Goal: Task Accomplishment & Management: Use online tool/utility

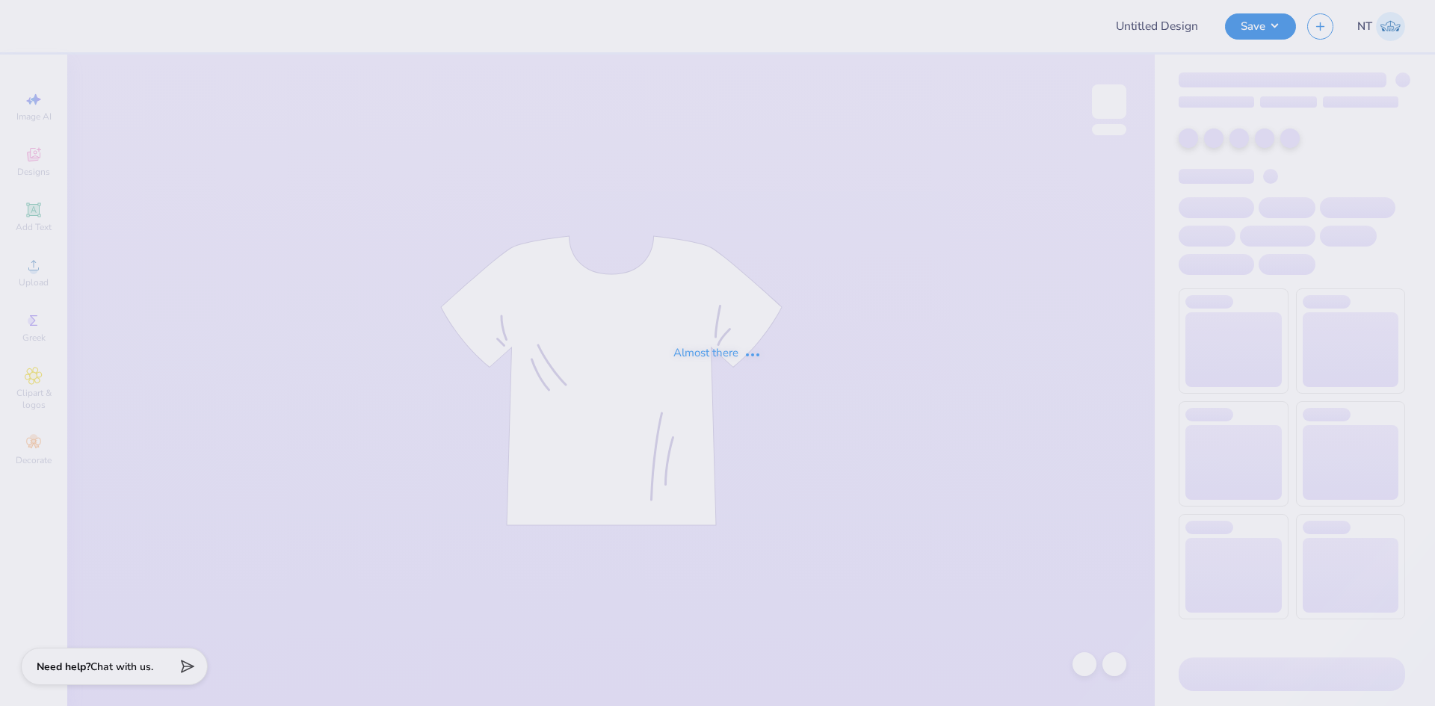
type input "AOII Philo"
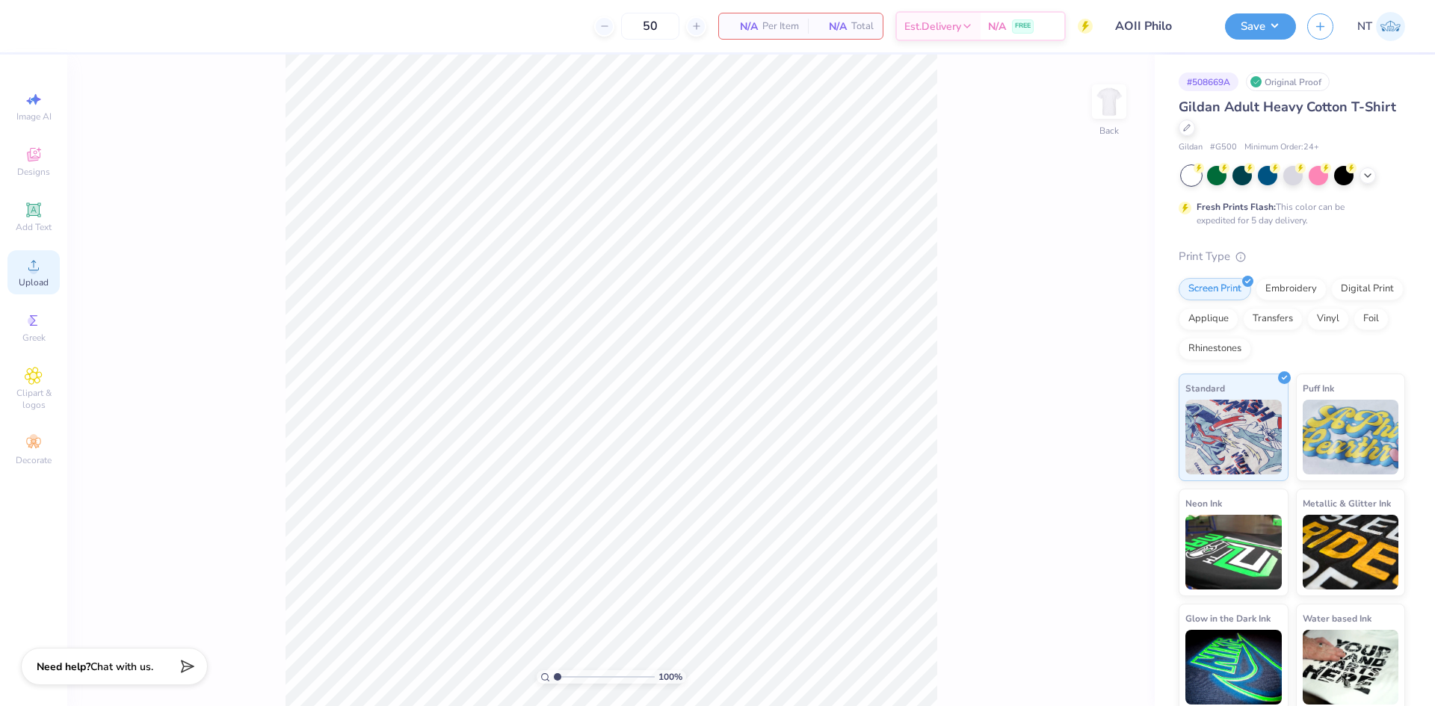
click at [38, 280] on span "Upload" at bounding box center [34, 283] width 30 height 12
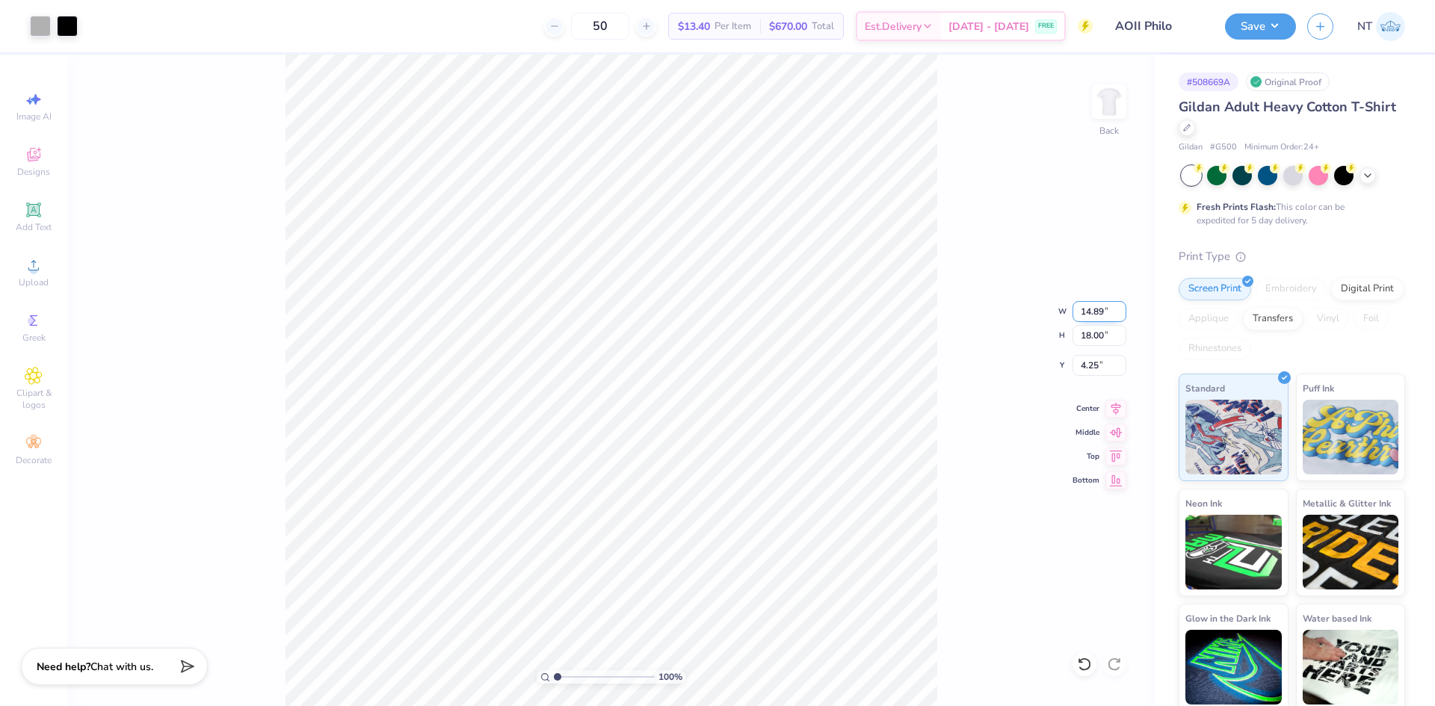
click at [1092, 310] on input "14.89" at bounding box center [1100, 311] width 54 height 21
type input "12.00"
type input "14.50"
type input "6.00"
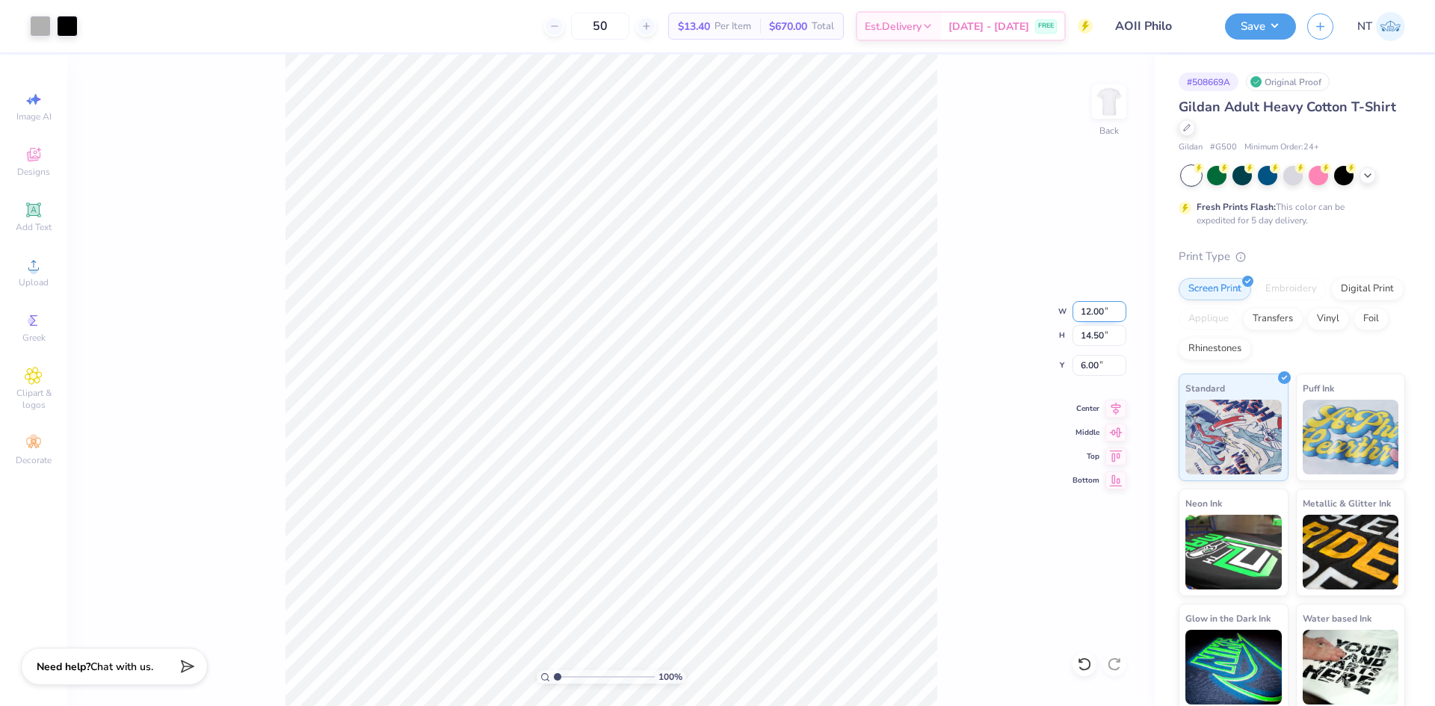
click at [1092, 310] on input "12.00" at bounding box center [1100, 311] width 54 height 21
type input "12"
click at [1084, 361] on input "6.00" at bounding box center [1100, 365] width 54 height 21
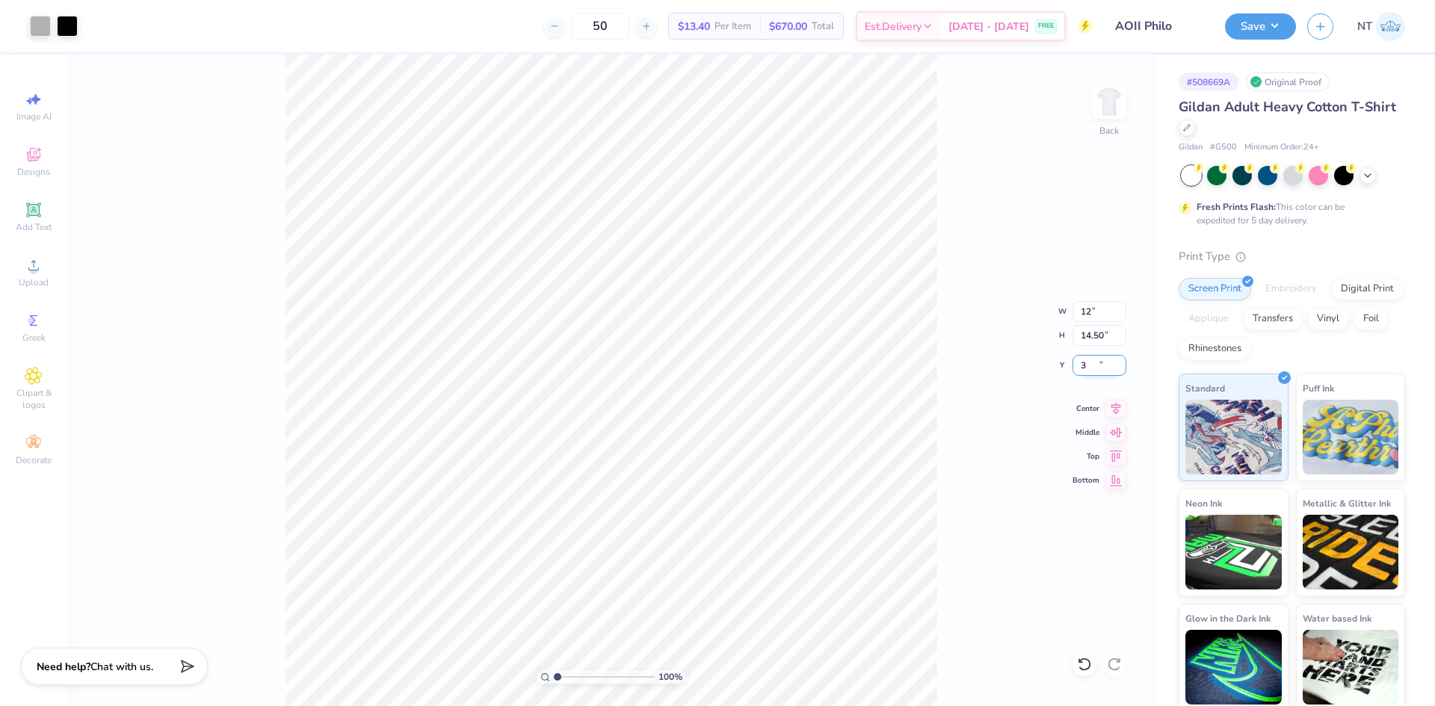
type input "3.00"
type input "1"
click at [980, 395] on div "100 % Back W 12.00 12.00 " H 14.50 14.50 " Y 3.00 3.00 " Center Middle Top Bott…" at bounding box center [611, 381] width 1088 height 652
click at [1118, 122] on img at bounding box center [1110, 102] width 60 height 60
click at [35, 212] on icon at bounding box center [33, 209] width 11 height 11
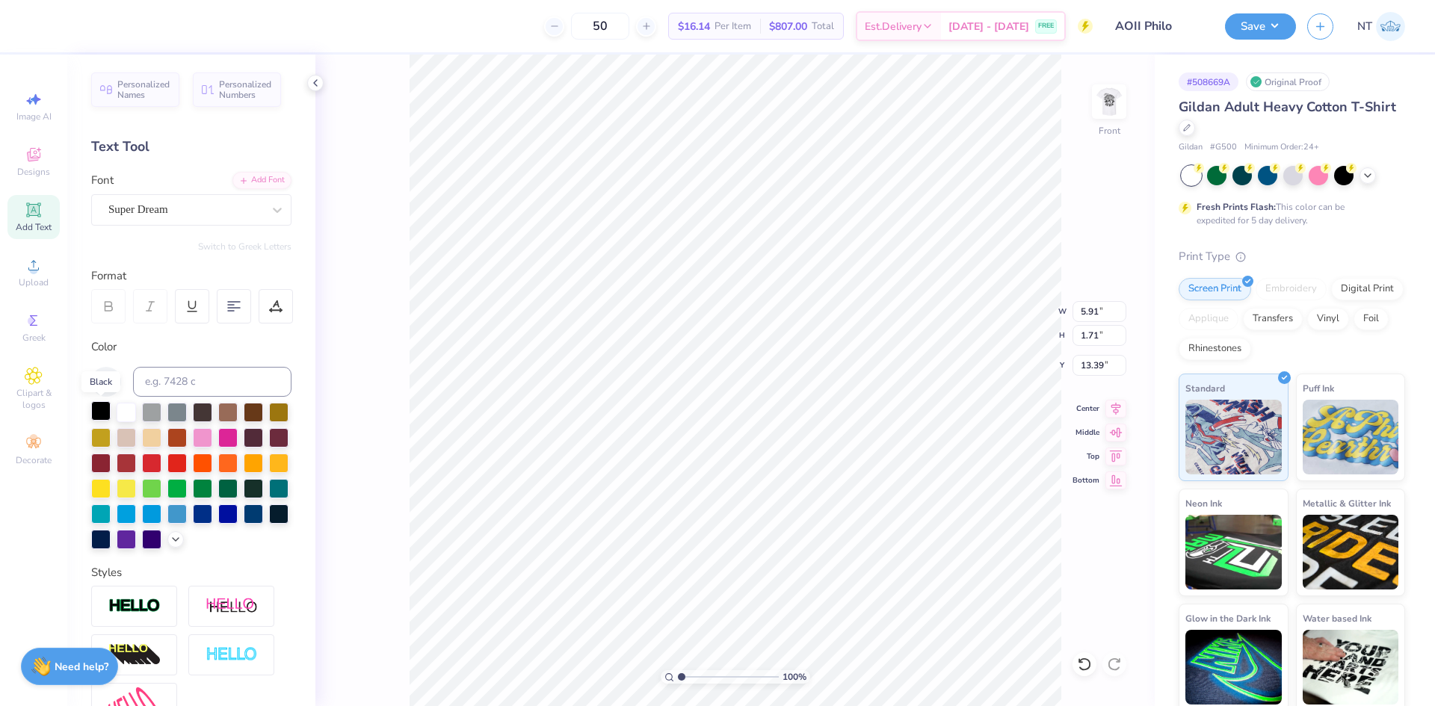
click at [103, 401] on div at bounding box center [100, 410] width 19 height 19
click at [212, 216] on div "Super Dream" at bounding box center [185, 209] width 157 height 23
click at [182, 326] on div at bounding box center [191, 328] width 161 height 16
type input "BEBA"
type input "3.65"
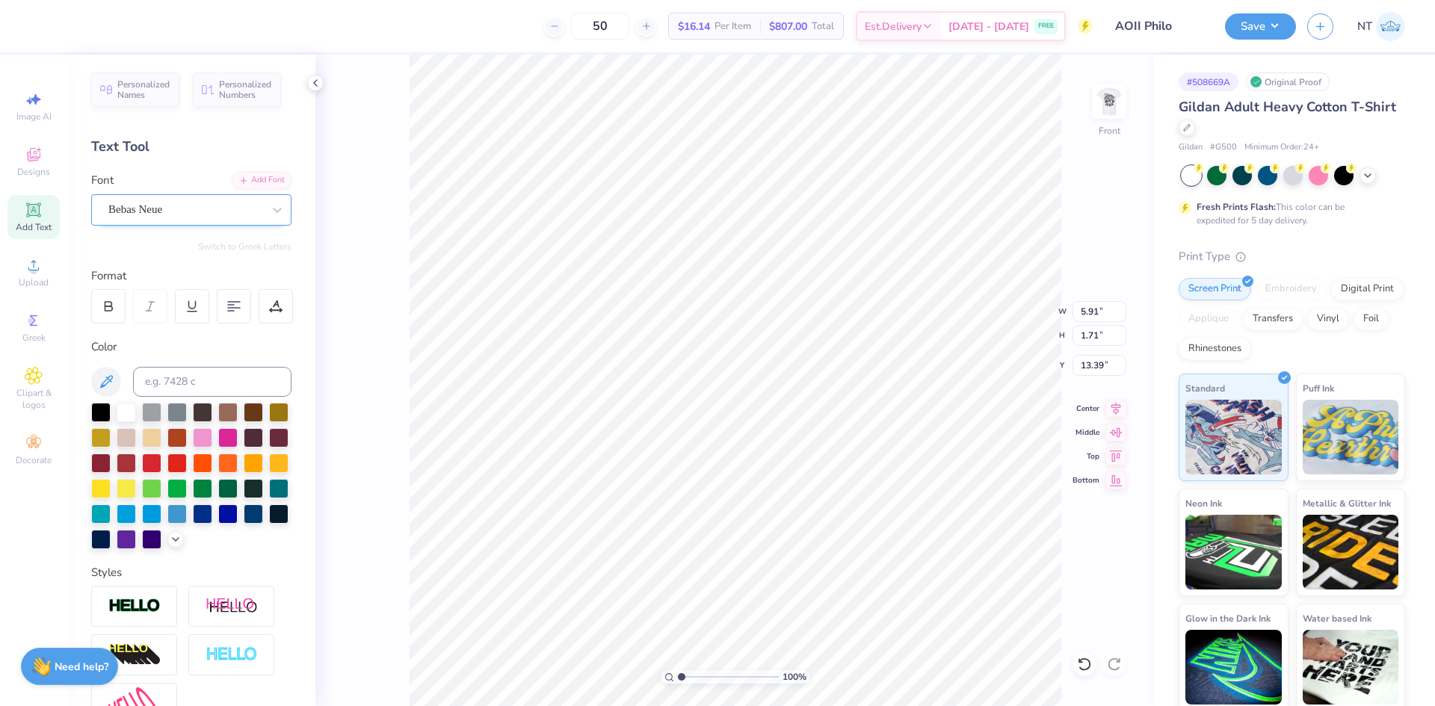
type input "13.40"
click at [102, 312] on icon at bounding box center [108, 306] width 13 height 13
type textarea "ALPHA OMICRON PI"
type input "13.50"
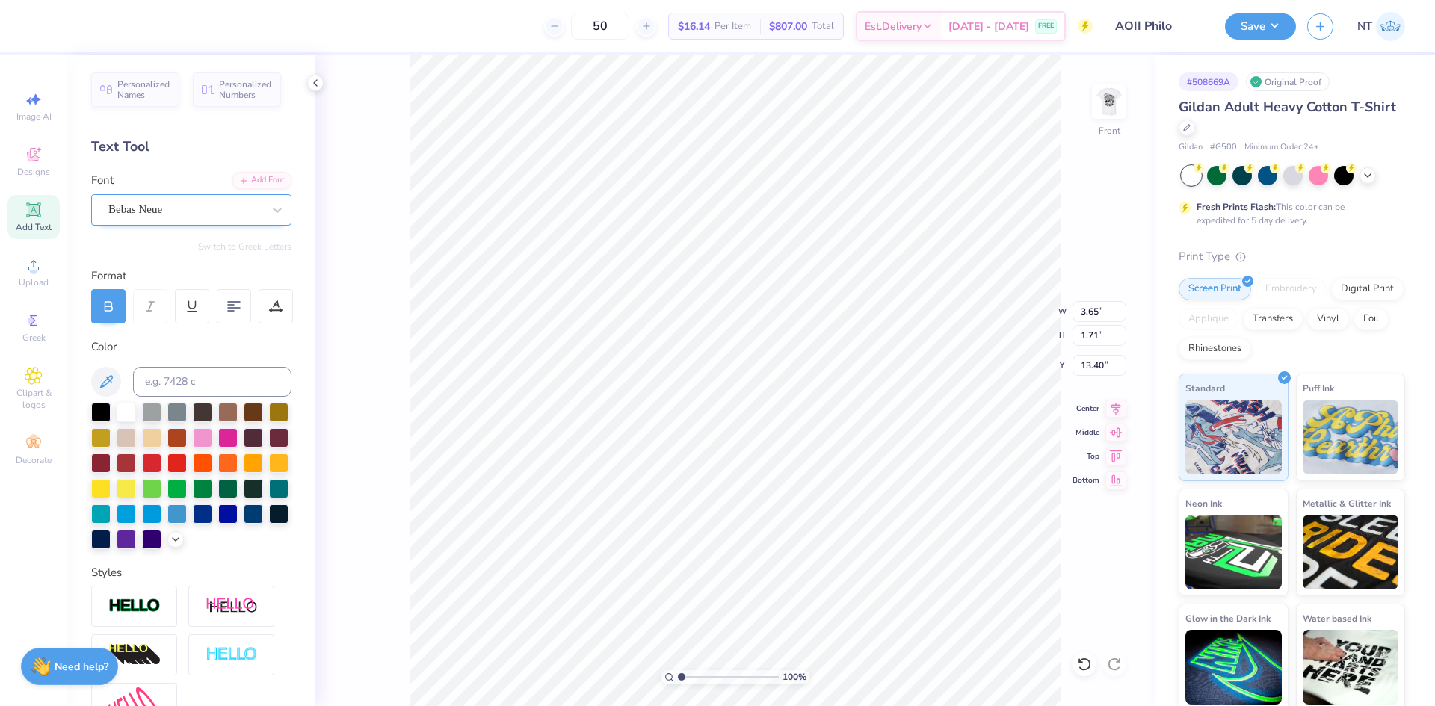
type input "1.75"
type input "13.38"
click at [1083, 318] on input "13.50" at bounding box center [1100, 311] width 54 height 21
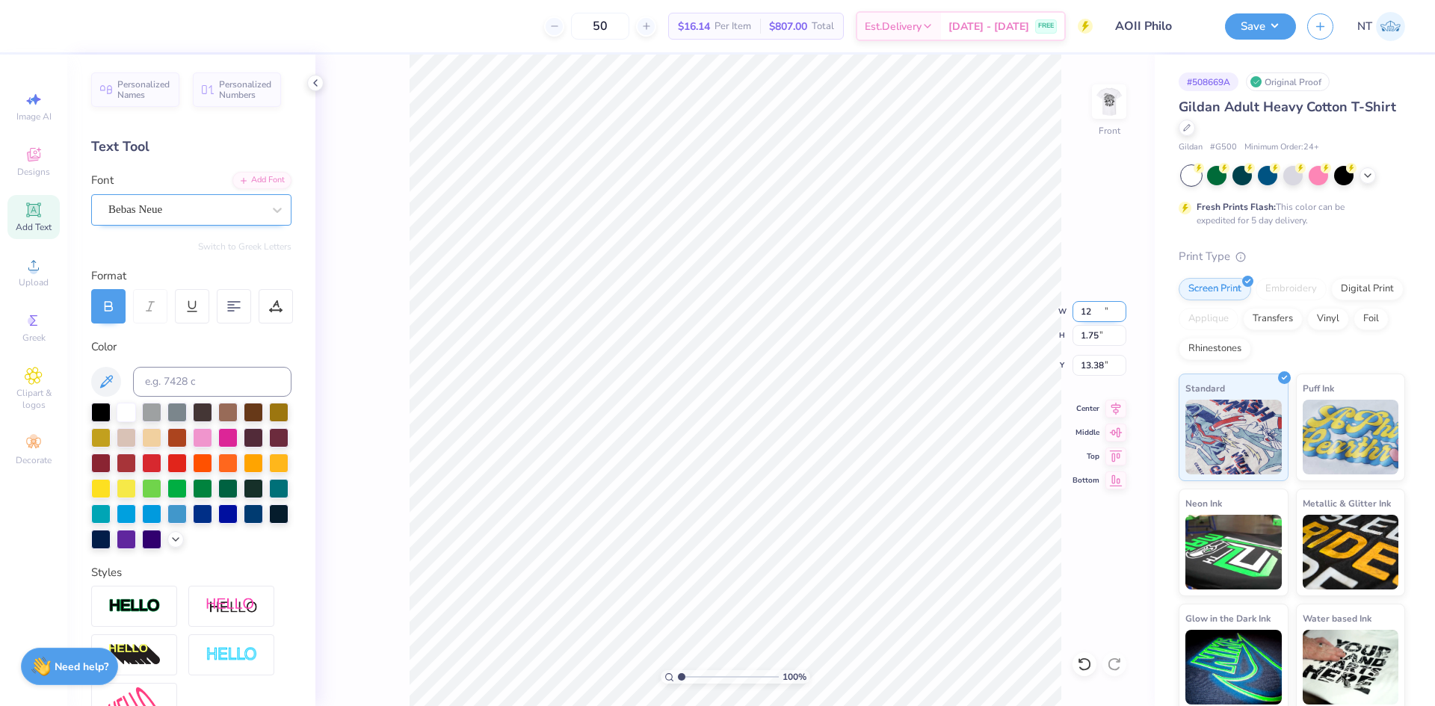
type input "12.00"
type input "1.55"
type input "13.47"
click at [1066, 369] on div "100 % Front W 12.00 12.00 " H 1.55 1.55 " Y 13.47 13.47 " Center Middle Top Bot…" at bounding box center [735, 381] width 840 height 652
click at [1077, 371] on div "100 % Front" at bounding box center [735, 381] width 840 height 652
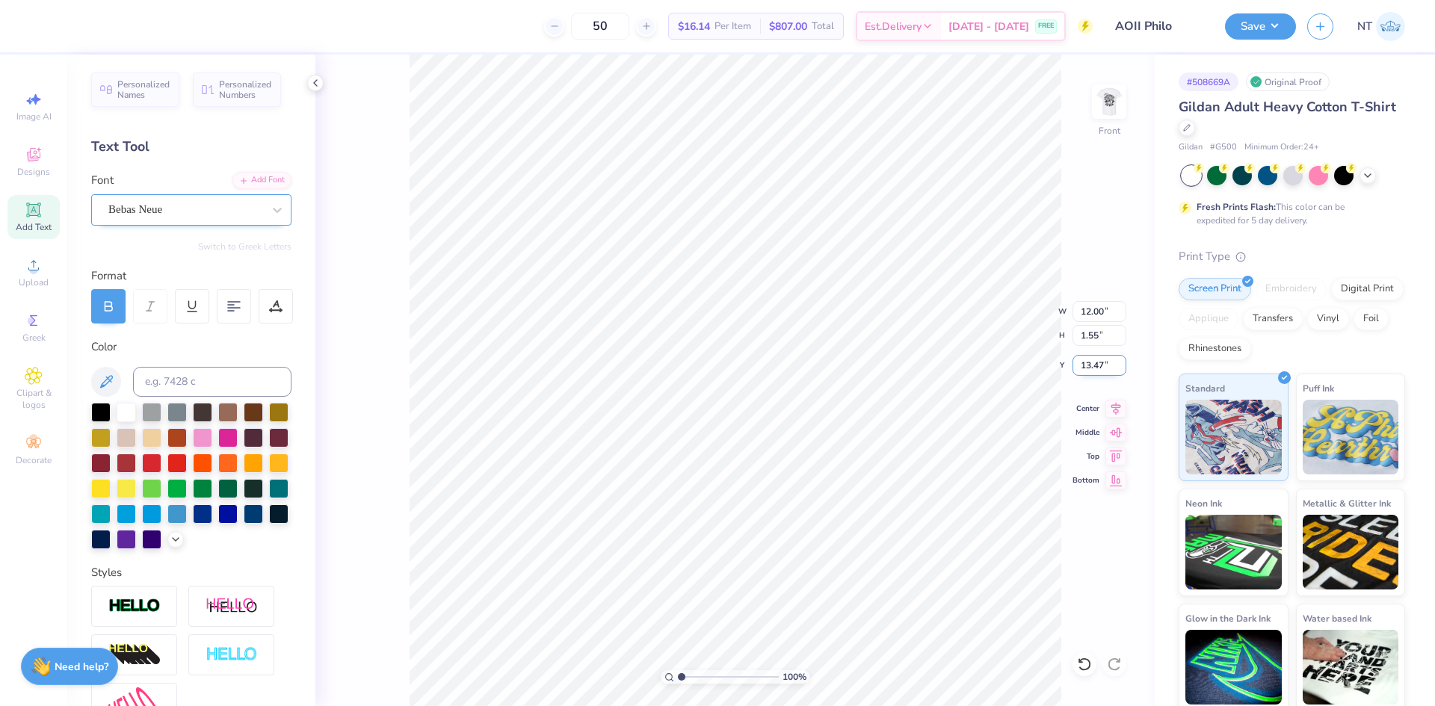
click at [1089, 373] on input "13.47" at bounding box center [1100, 365] width 54 height 21
type input "3.00"
click at [1127, 120] on img at bounding box center [1110, 102] width 60 height 60
click at [1122, 97] on img at bounding box center [1110, 102] width 60 height 60
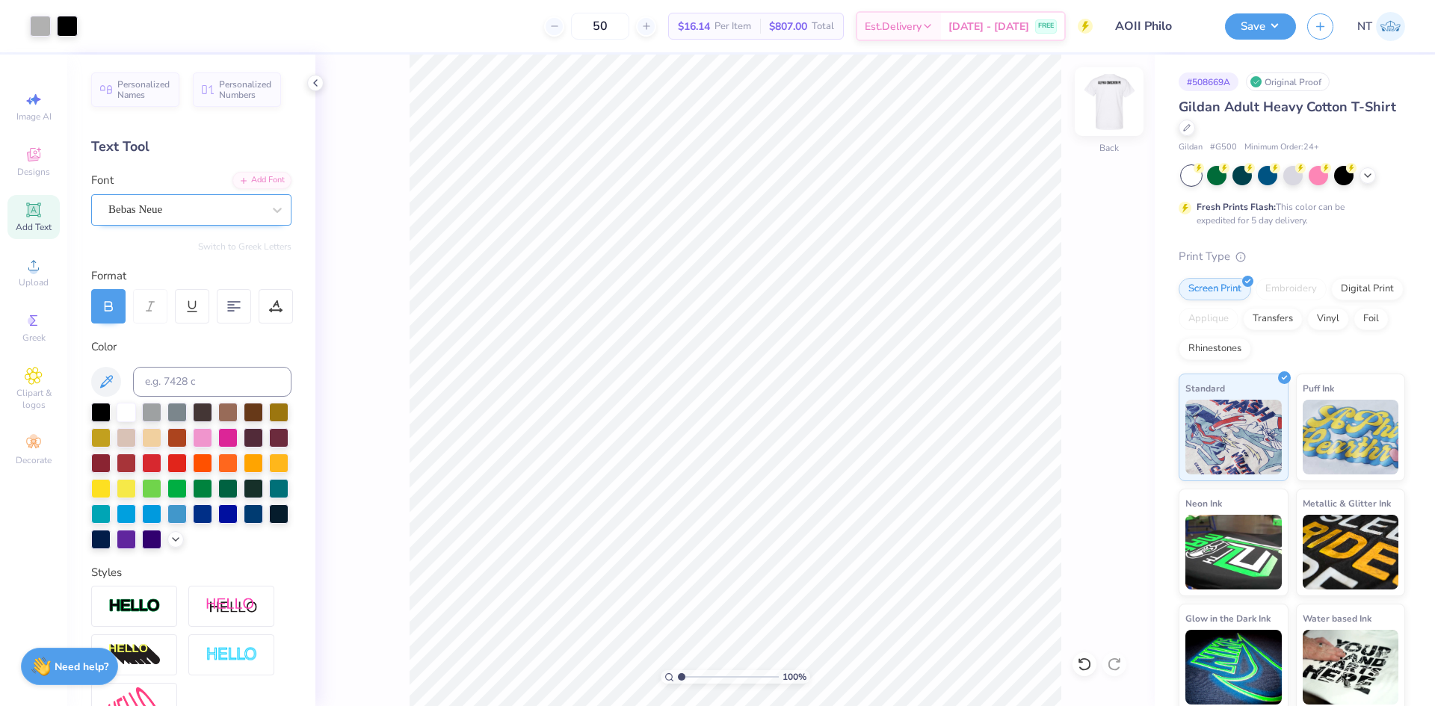
click at [1112, 112] on img at bounding box center [1110, 102] width 60 height 60
type input "1"
click at [1256, 29] on button "Save" at bounding box center [1260, 24] width 71 height 26
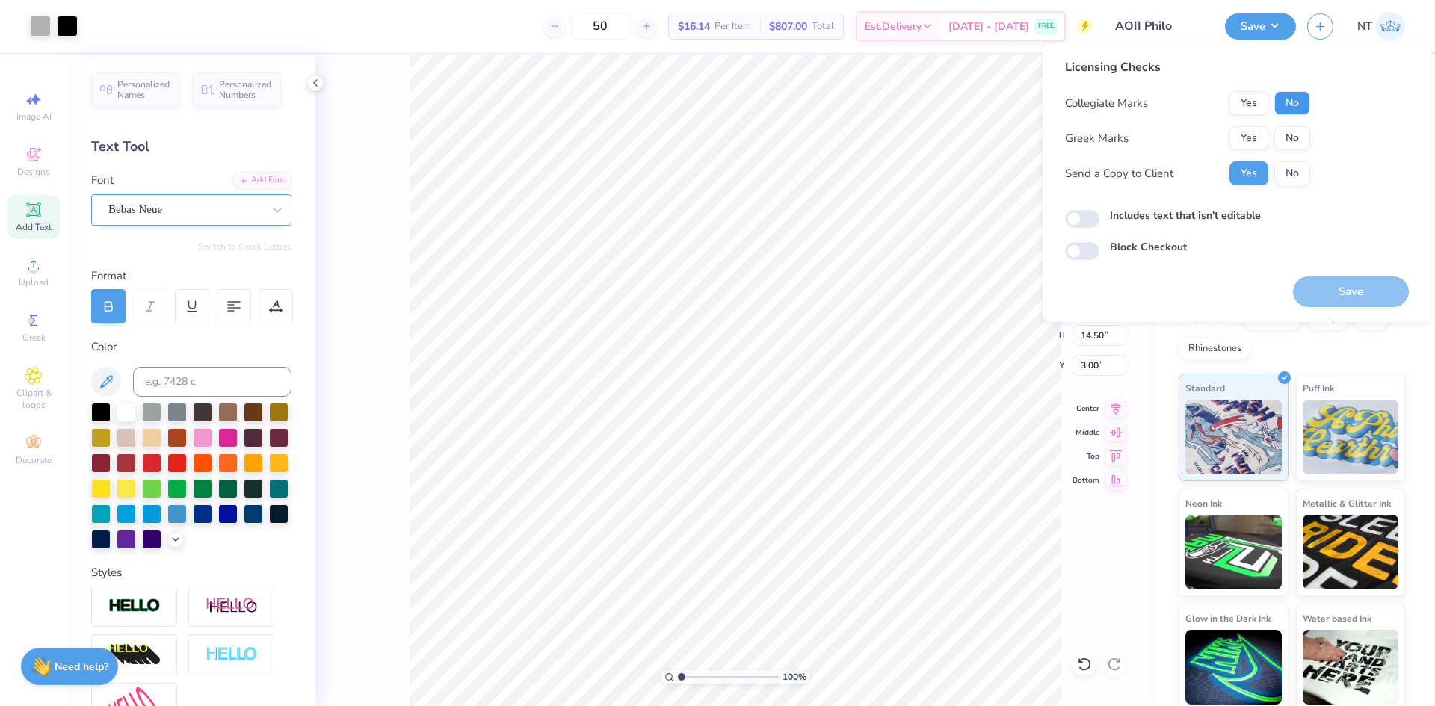
click at [1289, 100] on button "No" at bounding box center [1293, 103] width 36 height 24
click at [1244, 145] on button "Yes" at bounding box center [1249, 138] width 39 height 24
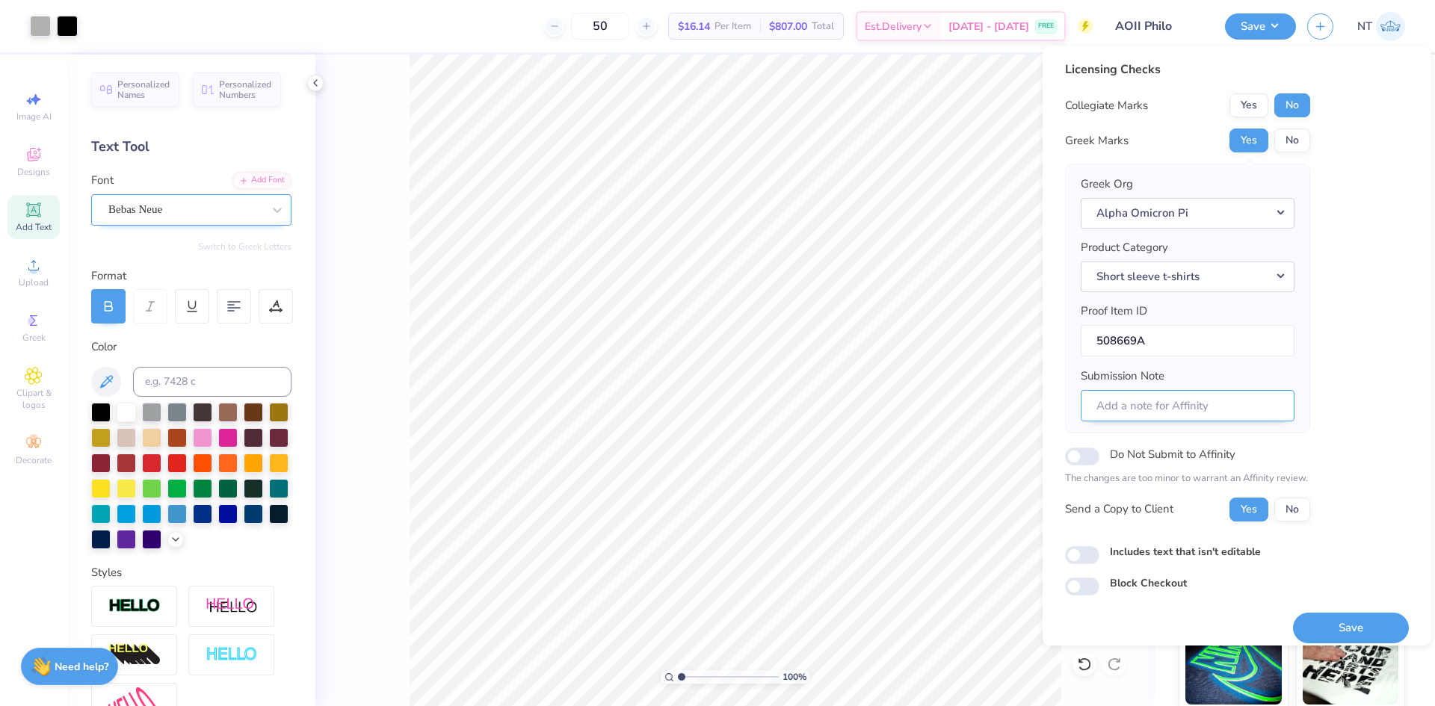
scroll to position [12, 0]
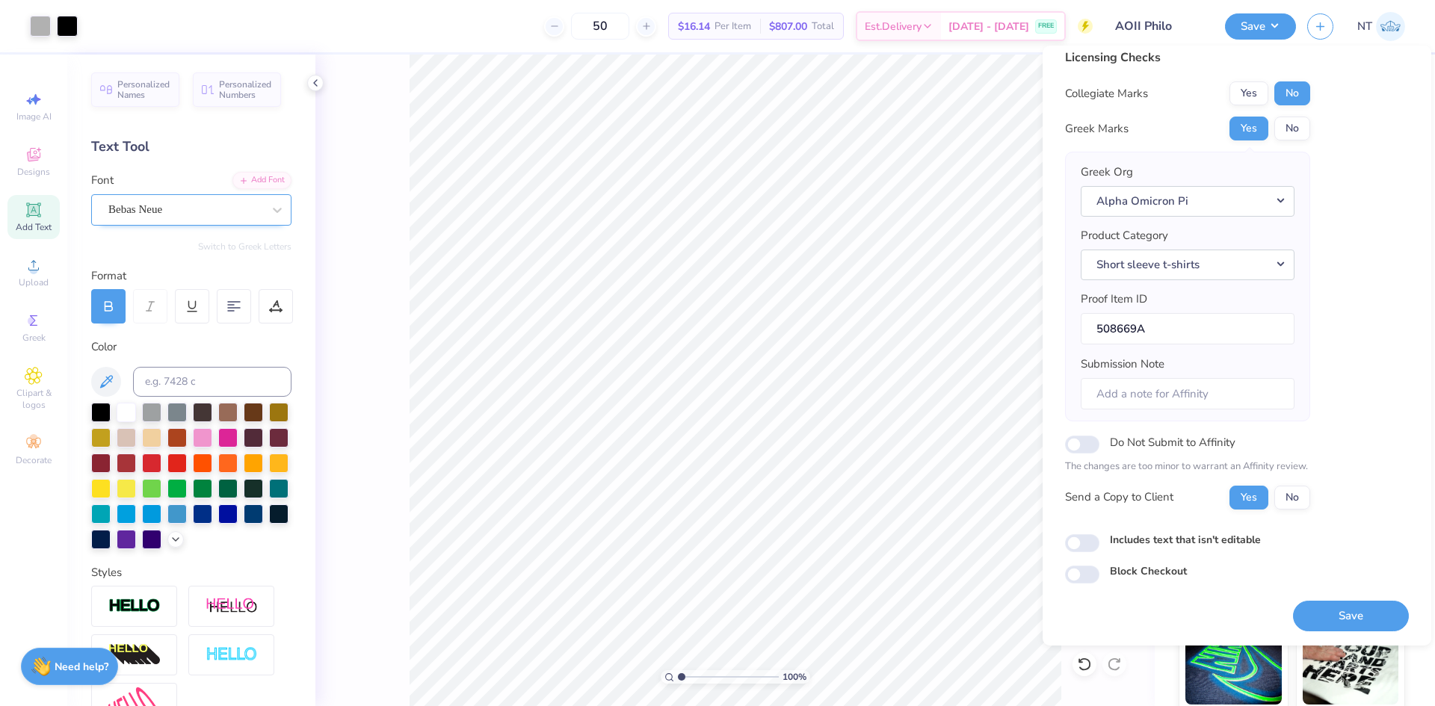
click at [1104, 544] on div "Includes text that isn't editable" at bounding box center [1237, 540] width 344 height 17
click at [1082, 549] on input "Includes text that isn't editable" at bounding box center [1082, 544] width 34 height 18
checkbox input "true"
click at [1328, 608] on button "Save" at bounding box center [1351, 616] width 116 height 31
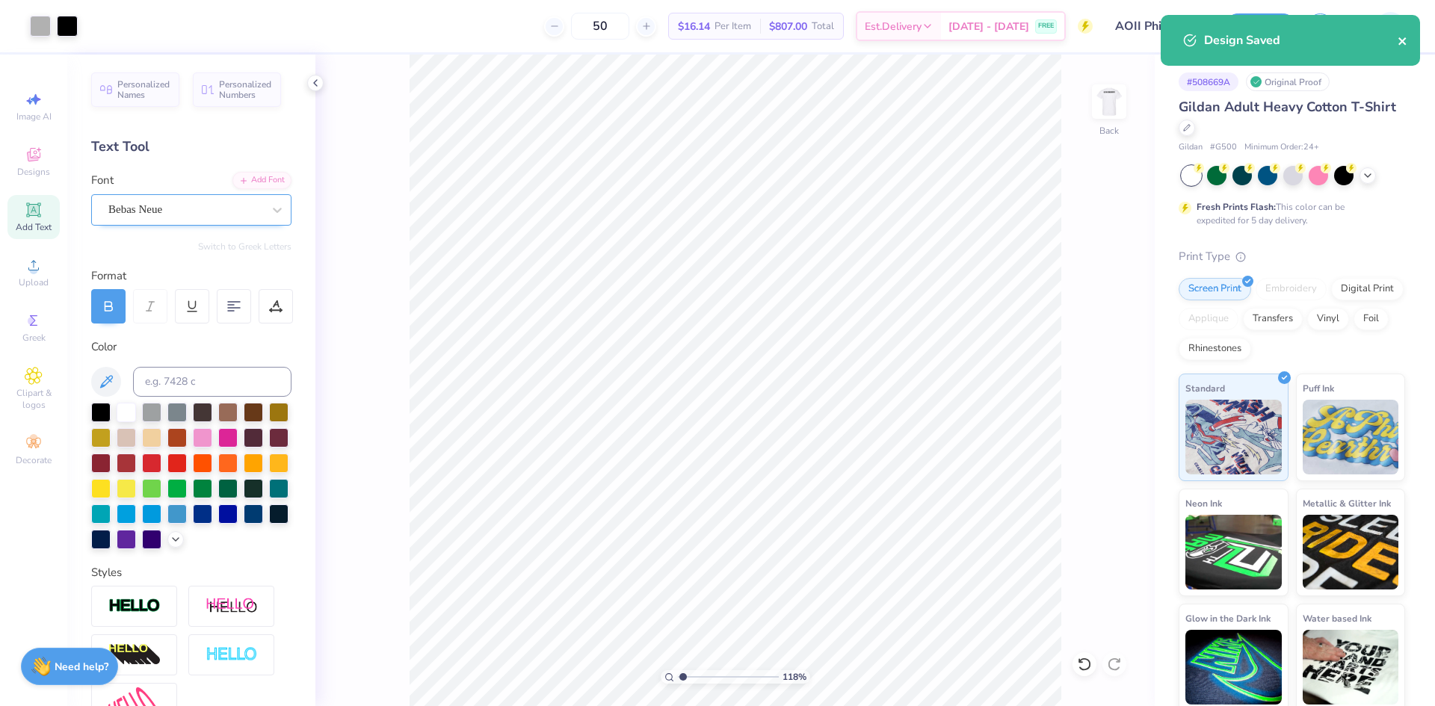
click at [1401, 47] on icon "close" at bounding box center [1403, 41] width 10 height 12
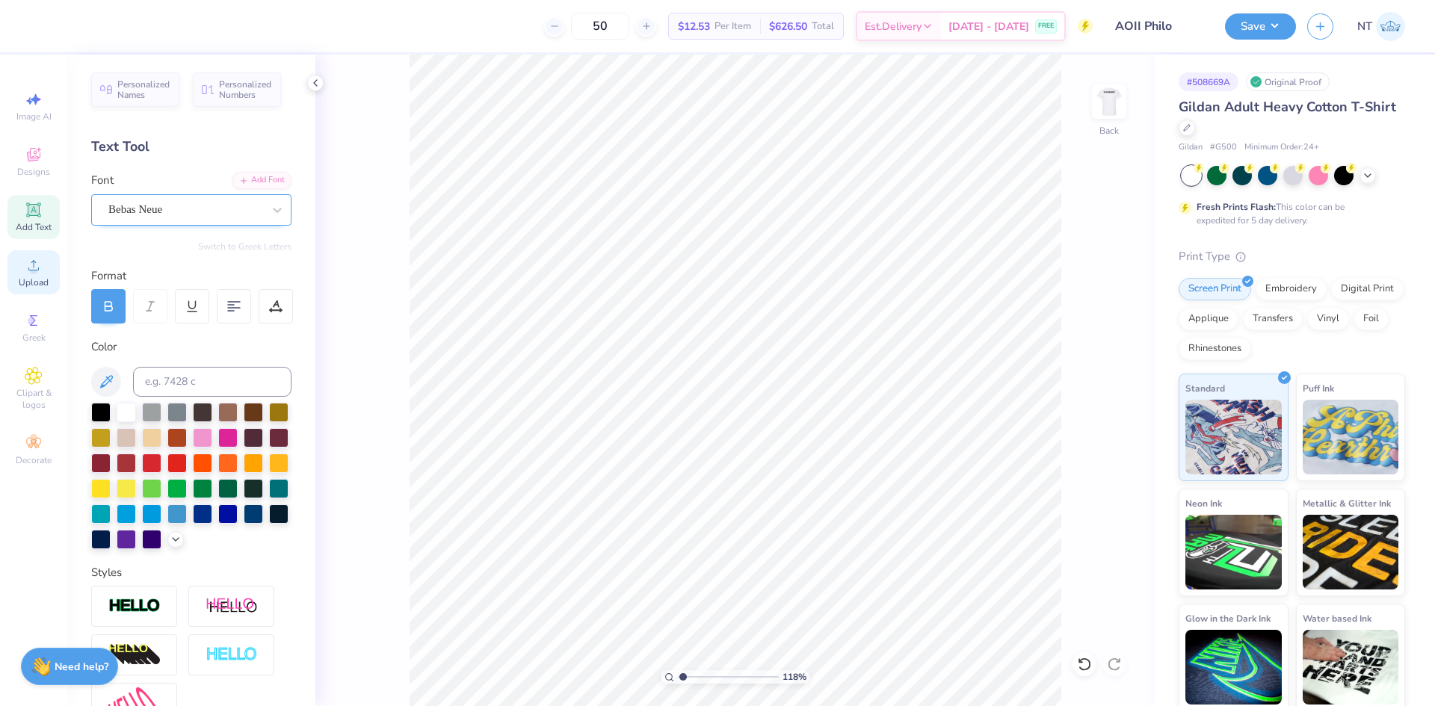
click at [37, 274] on icon at bounding box center [34, 265] width 18 height 18
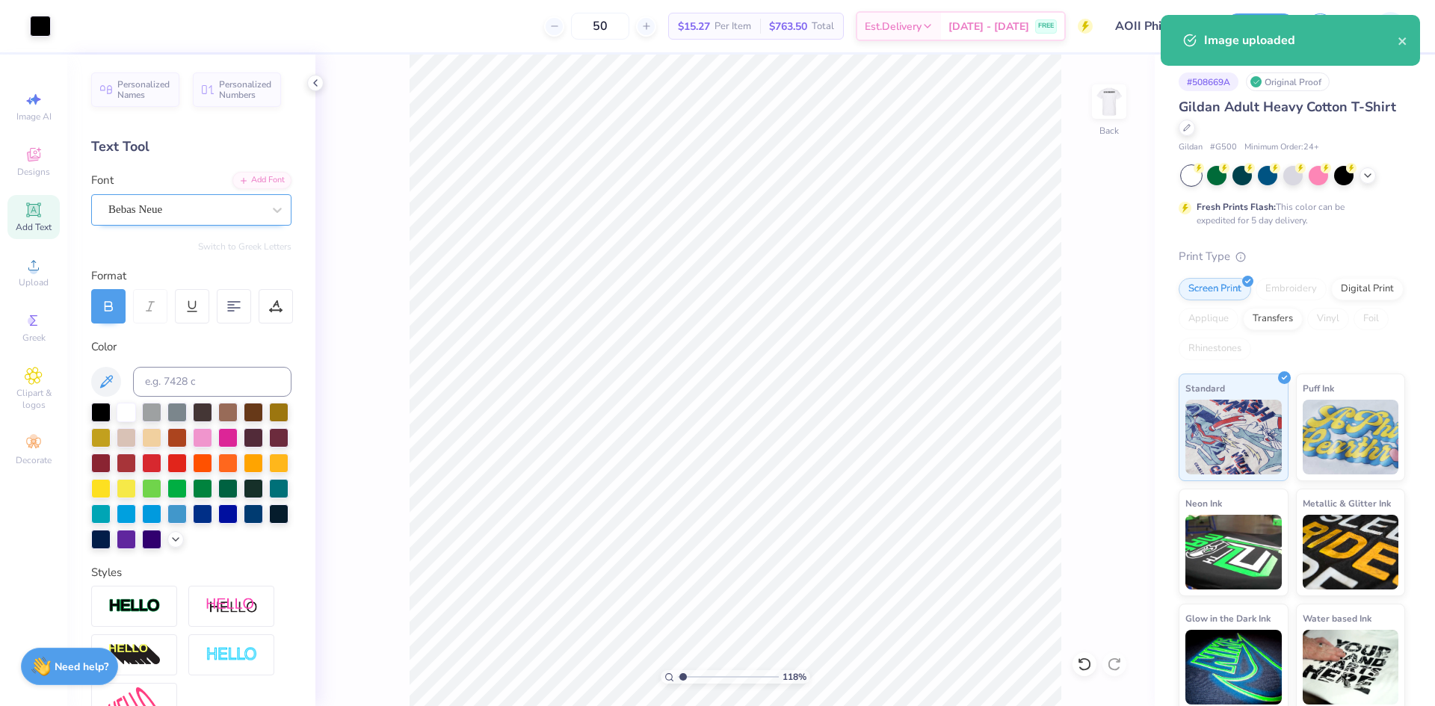
type input "1.18145891733021"
click at [1083, 335] on input "18.00" at bounding box center [1100, 335] width 54 height 21
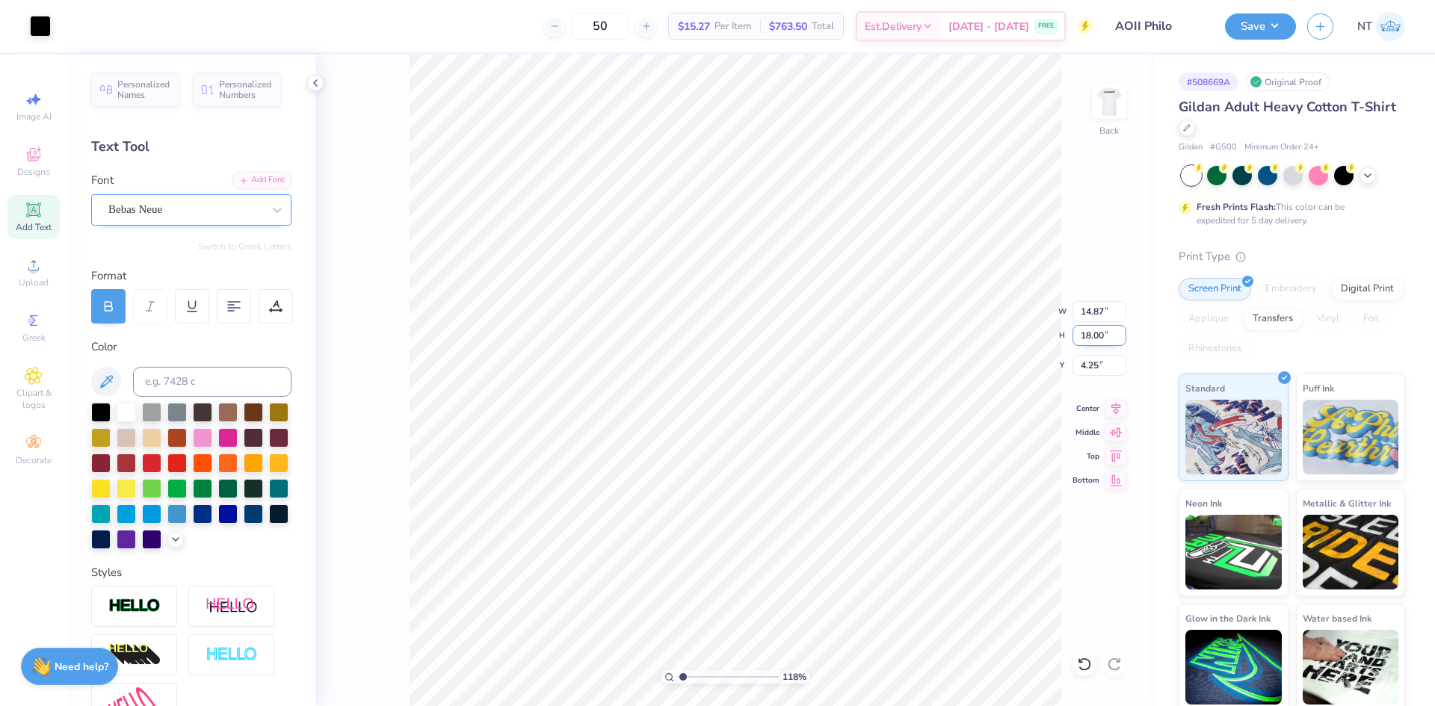
click at [1083, 335] on input "18.00" at bounding box center [1100, 335] width 54 height 21
click at [1087, 310] on input "14.87" at bounding box center [1100, 311] width 54 height 21
type input "12"
type input "1.18145891733021"
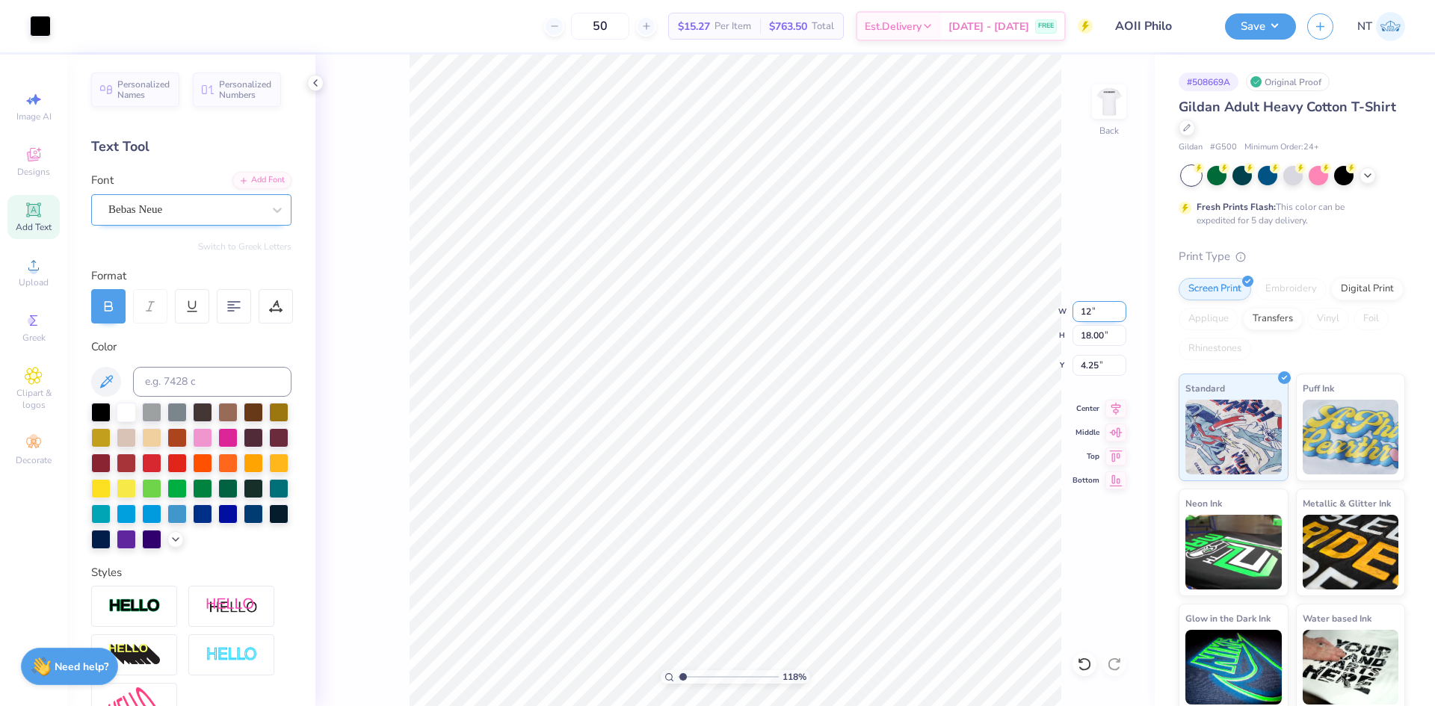
type input "12.00"
type input "14.53"
click at [1084, 362] on input "5.99" at bounding box center [1100, 365] width 54 height 21
type input "3"
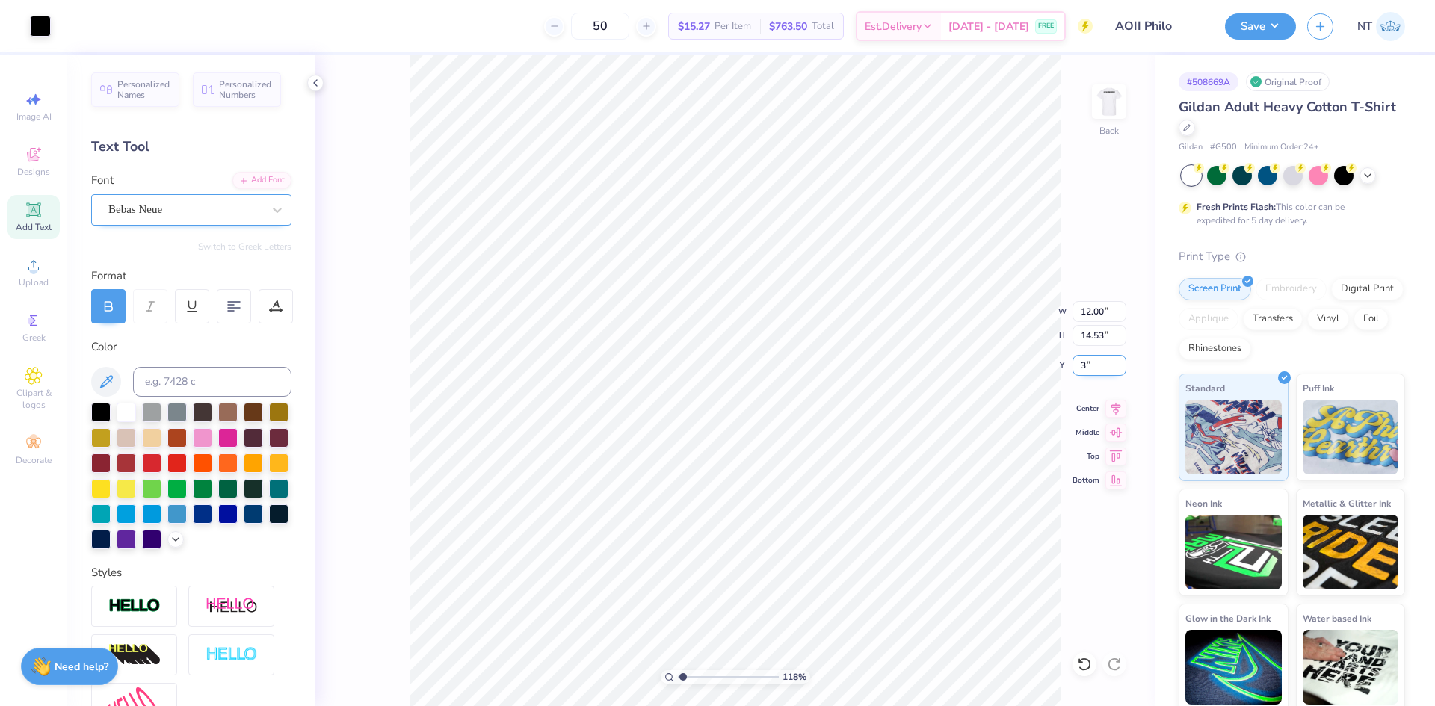
type input "1.18145891733021"
type input "3.00"
click at [1267, 16] on button "Save" at bounding box center [1260, 24] width 71 height 26
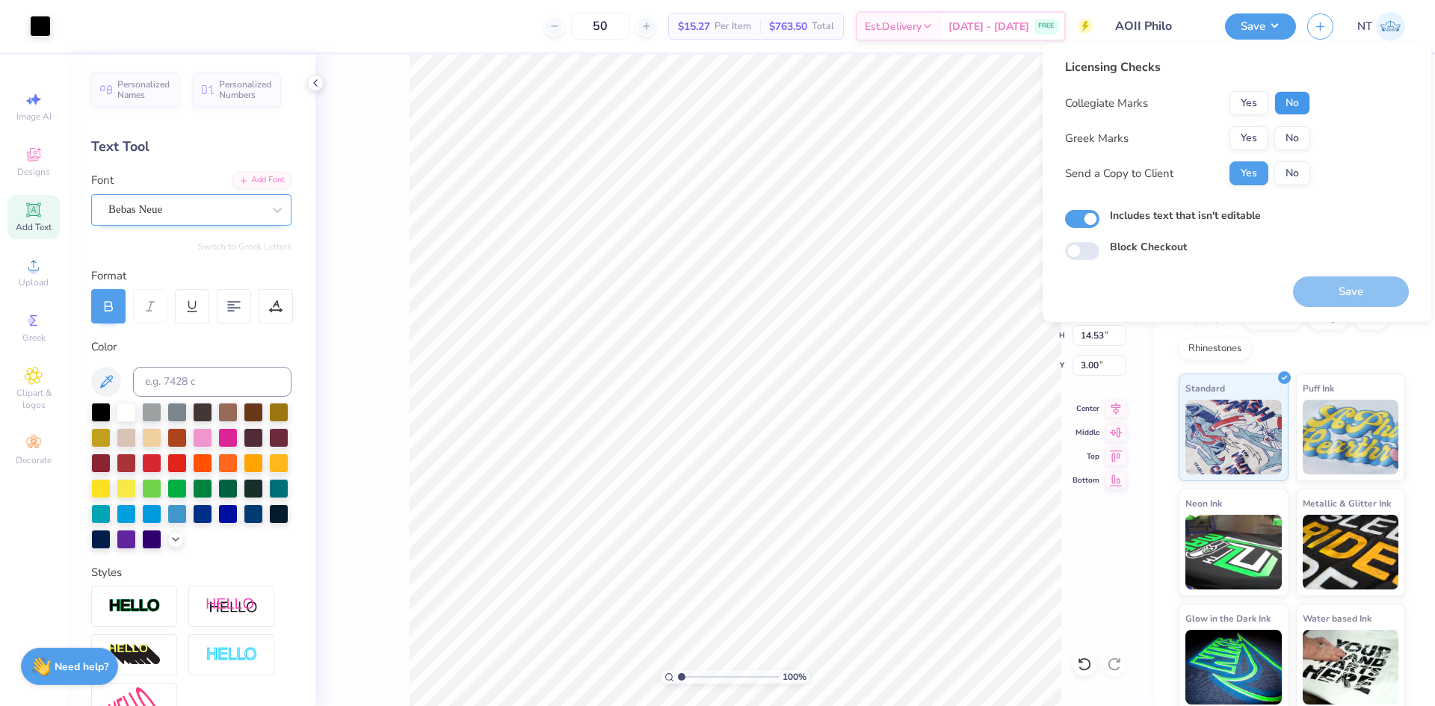
click at [1288, 102] on button "No" at bounding box center [1293, 103] width 36 height 24
click at [1256, 100] on button "Yes" at bounding box center [1249, 103] width 39 height 24
drag, startPoint x: 1293, startPoint y: 105, endPoint x: 1275, endPoint y: 125, distance: 26.5
click at [1293, 105] on button "No" at bounding box center [1293, 103] width 36 height 24
click at [1251, 135] on button "Yes" at bounding box center [1249, 138] width 39 height 24
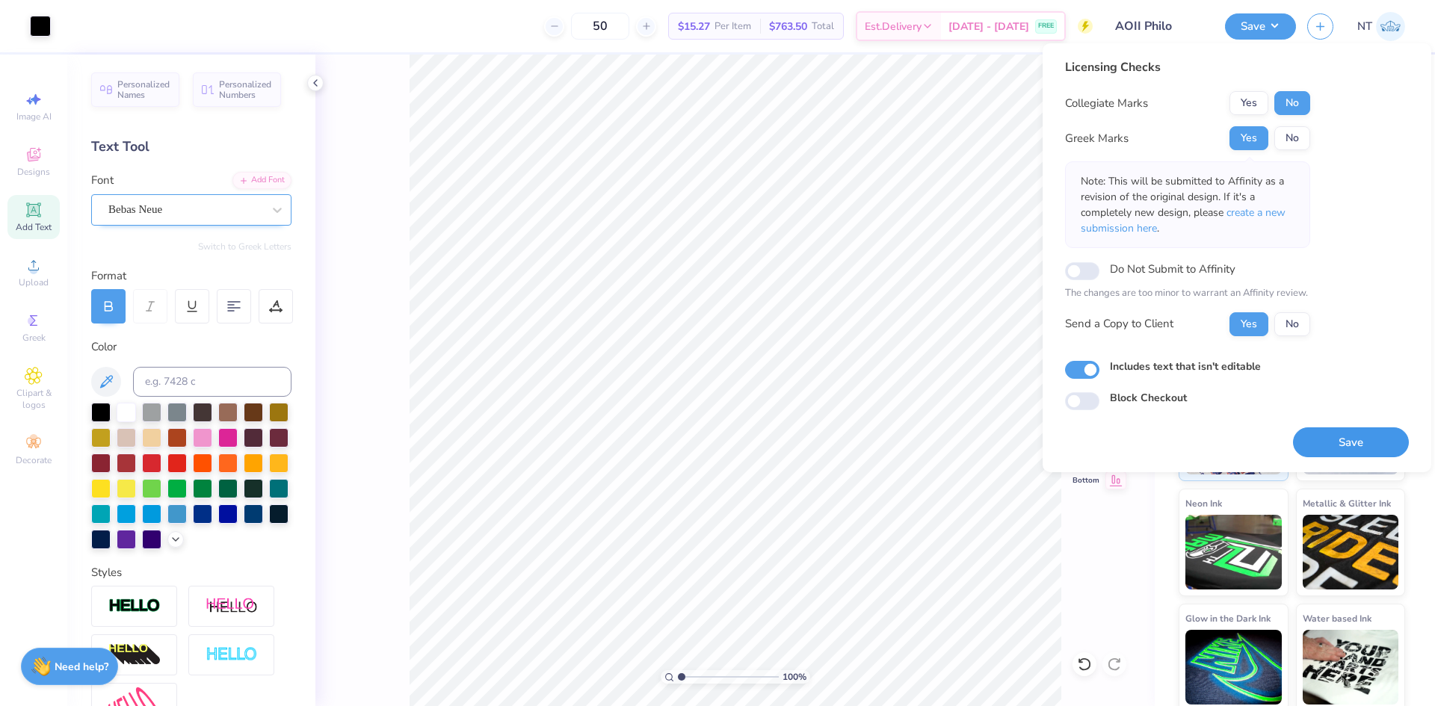
click at [1352, 437] on button "Save" at bounding box center [1351, 443] width 116 height 31
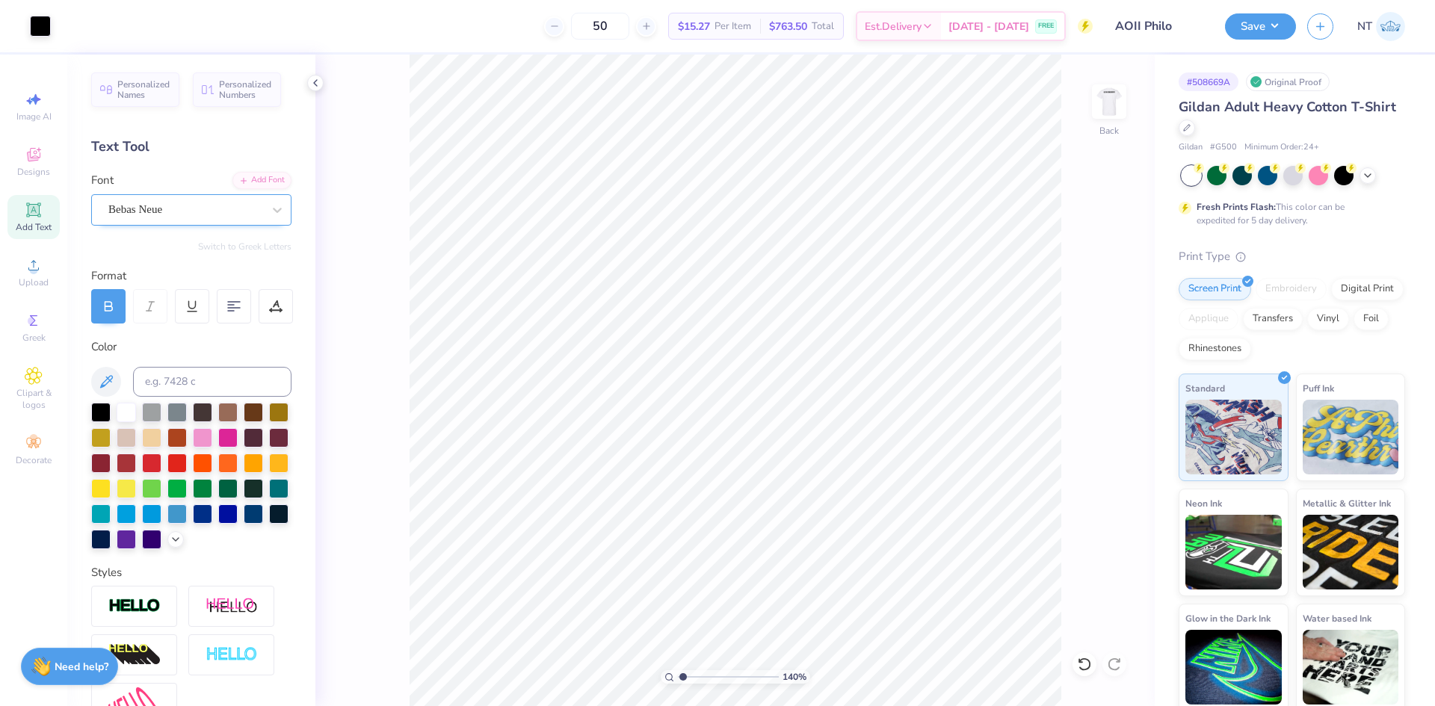
type input "1"
click at [1270, 16] on button "Save" at bounding box center [1260, 24] width 71 height 26
